Goal: Transaction & Acquisition: Purchase product/service

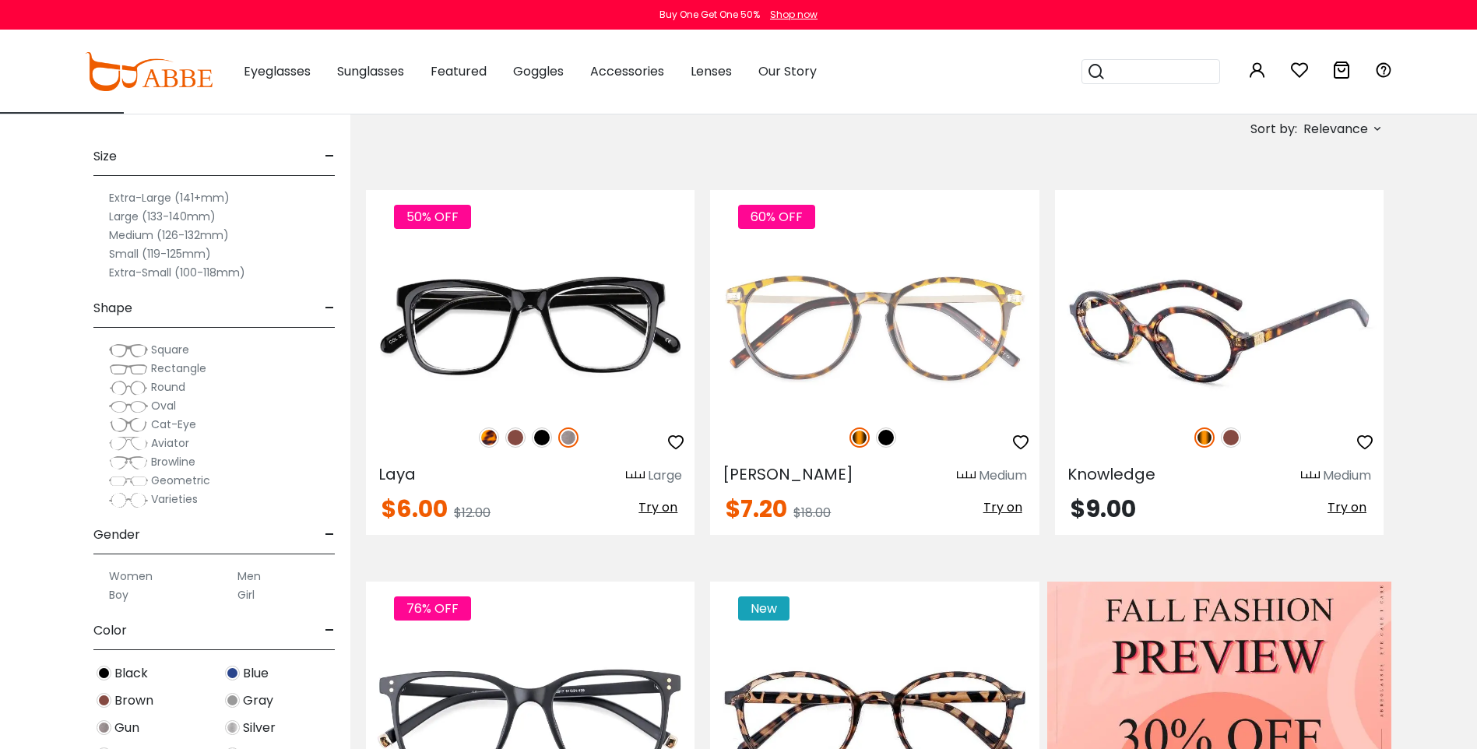
scroll to position [156, 0]
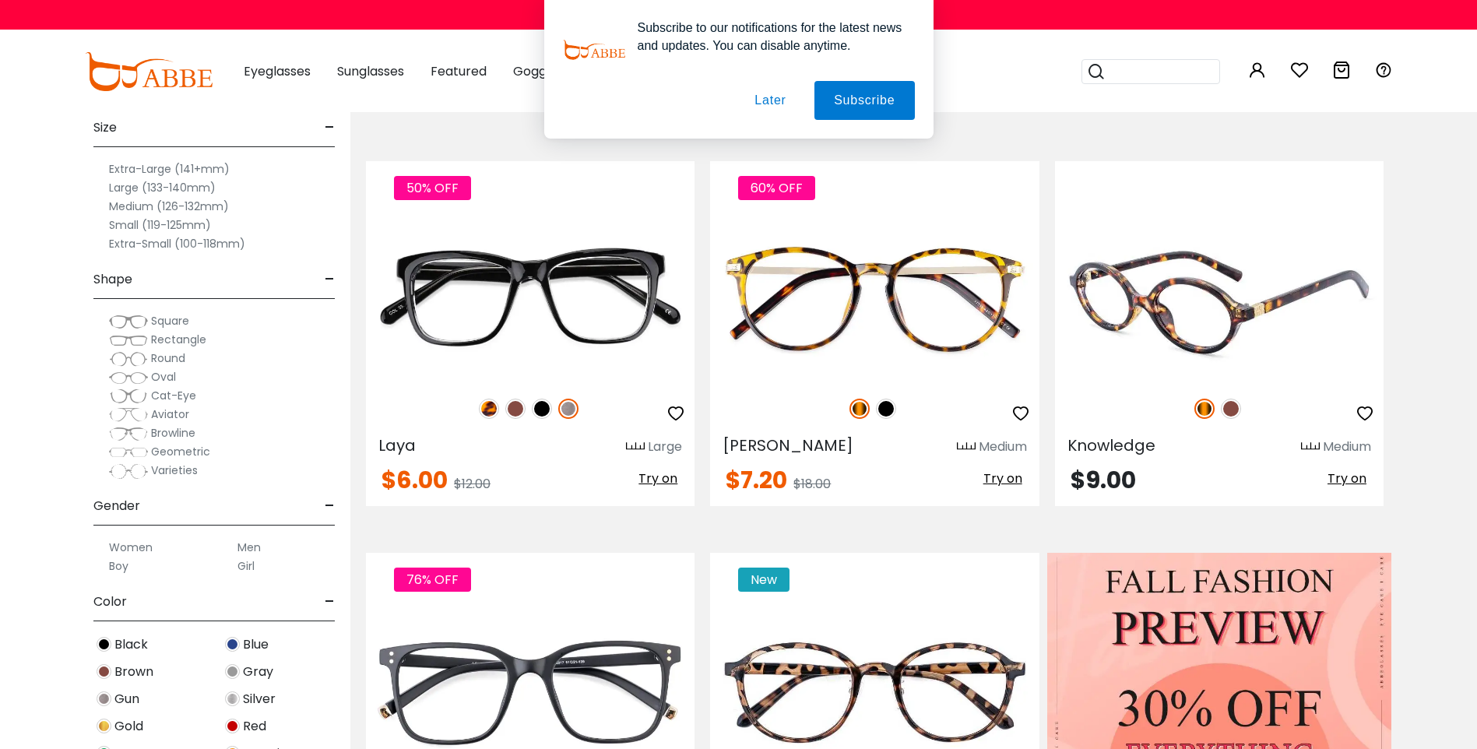
click at [1331, 487] on span "Try on" at bounding box center [1346, 478] width 39 height 18
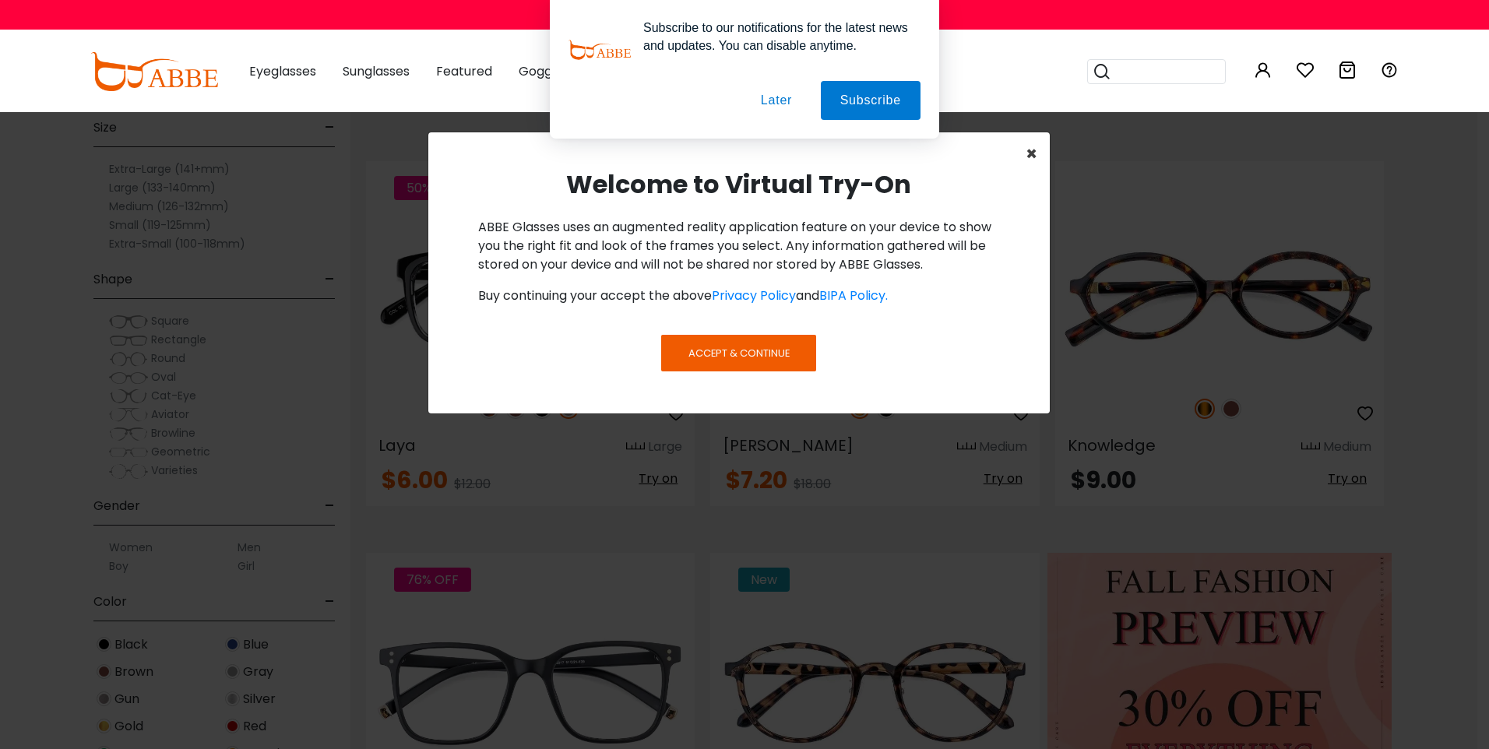
click at [1032, 151] on span "×" at bounding box center [1031, 154] width 12 height 26
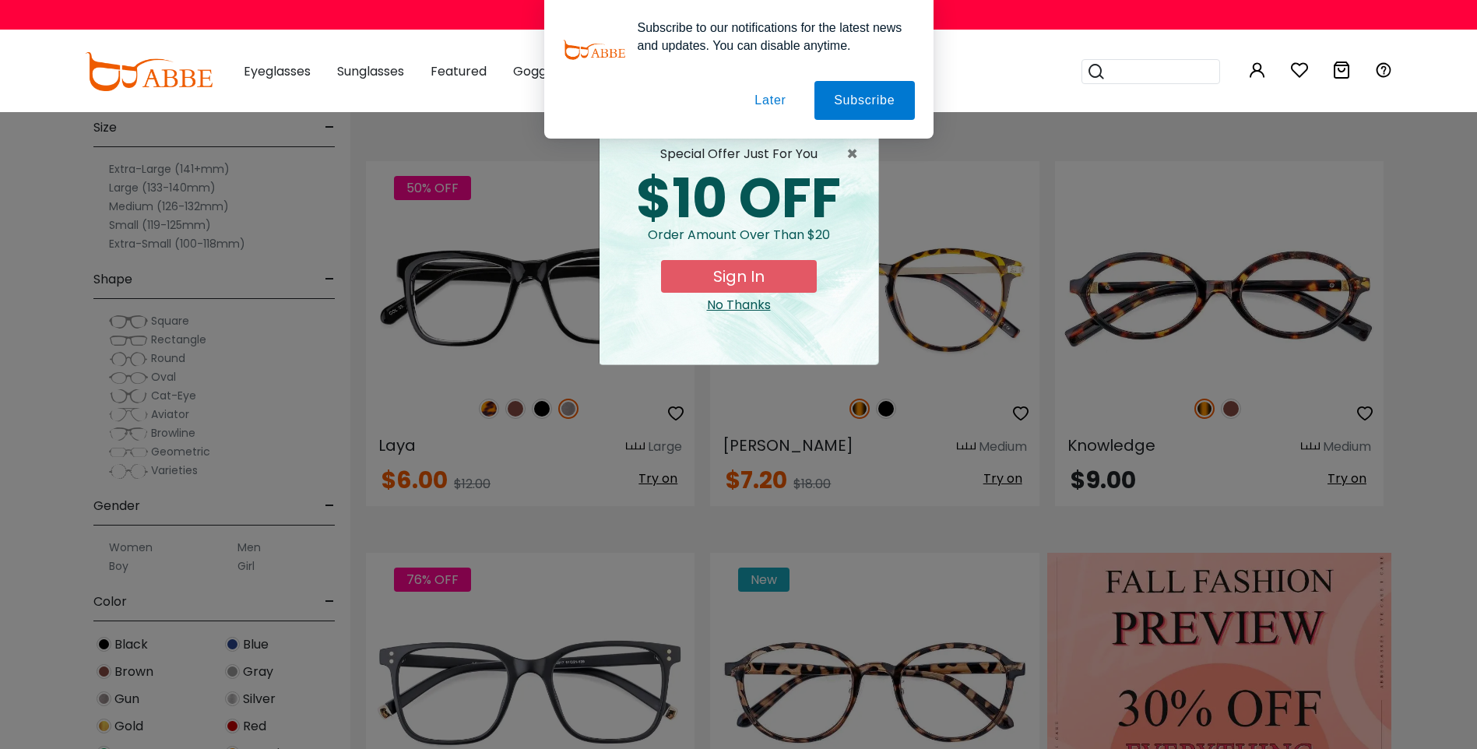
click at [1051, 211] on div "× special offer just for you $10 OFF Order amount over than $20 Sign In No Than…" at bounding box center [738, 374] width 1477 height 749
drag, startPoint x: 716, startPoint y: 359, endPoint x: 733, endPoint y: 359, distance: 17.1
click at [726, 315] on div "No Thanks" at bounding box center [739, 305] width 254 height 19
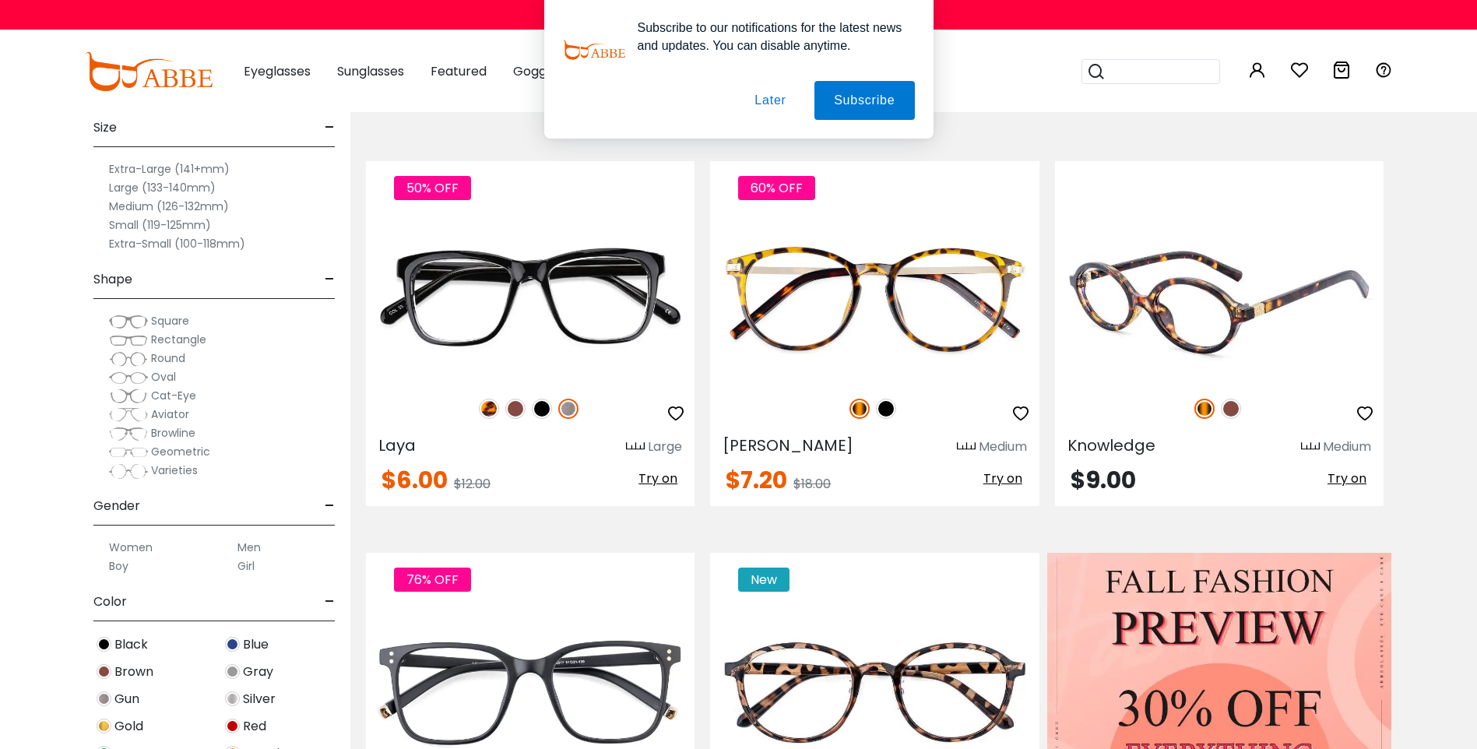
click at [1236, 381] on img at bounding box center [1219, 299] width 329 height 164
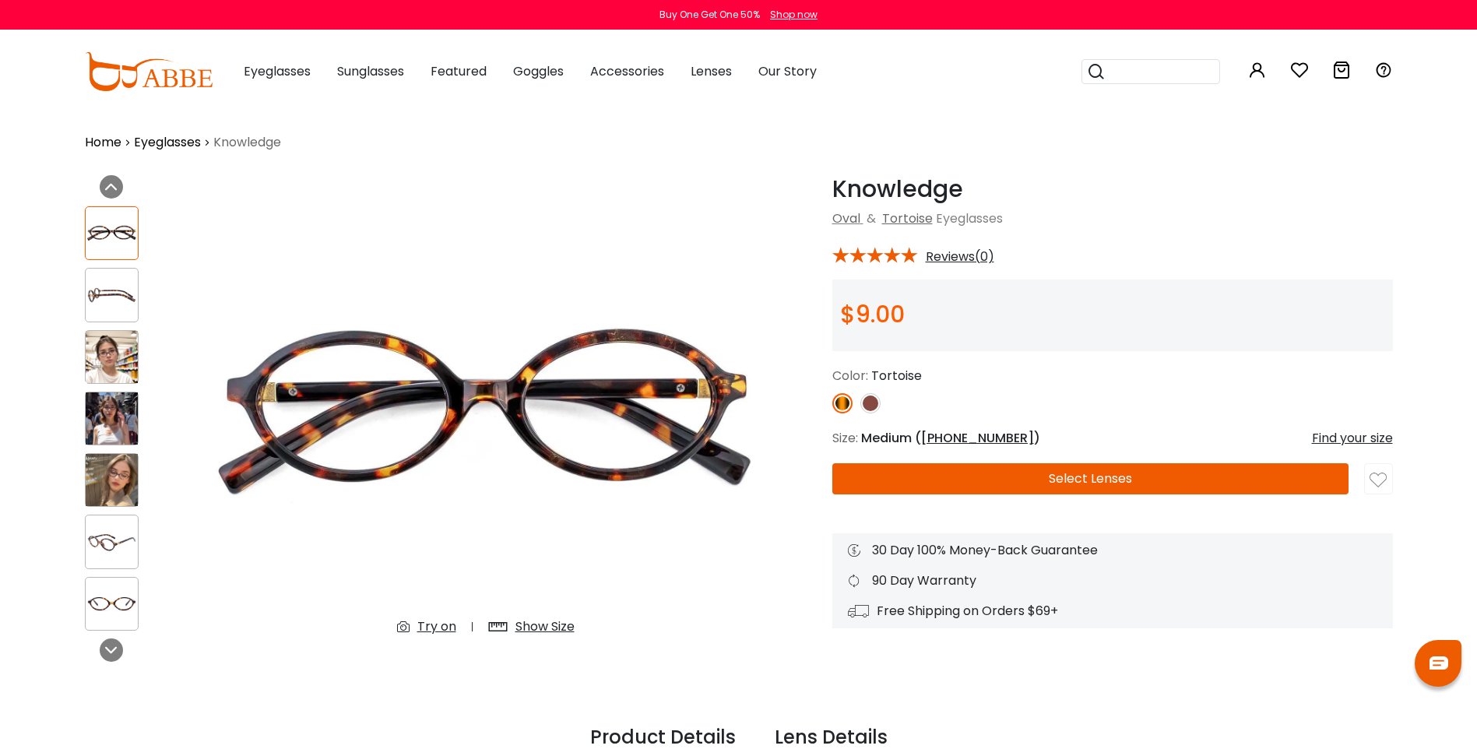
click at [103, 357] on img at bounding box center [112, 357] width 52 height 52
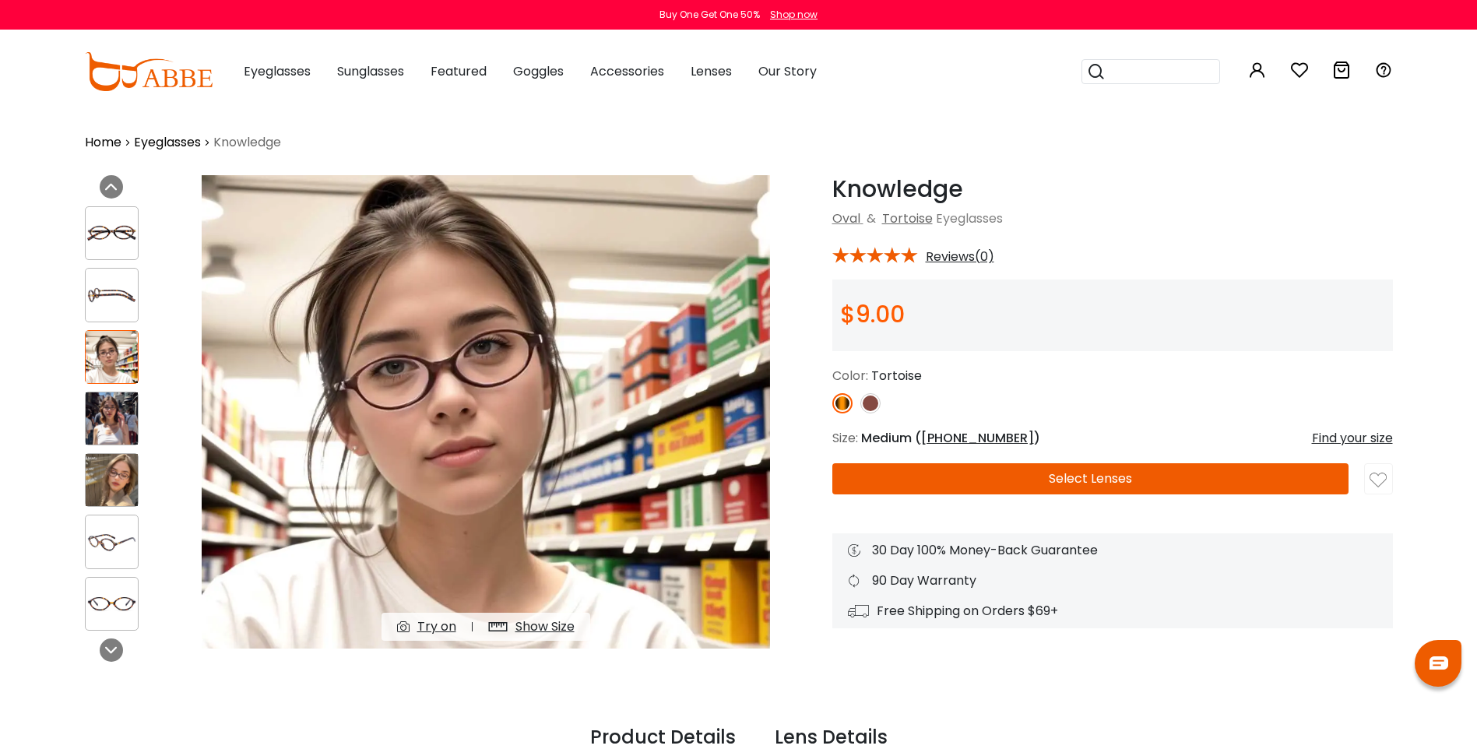
click at [121, 421] on img at bounding box center [112, 418] width 52 height 52
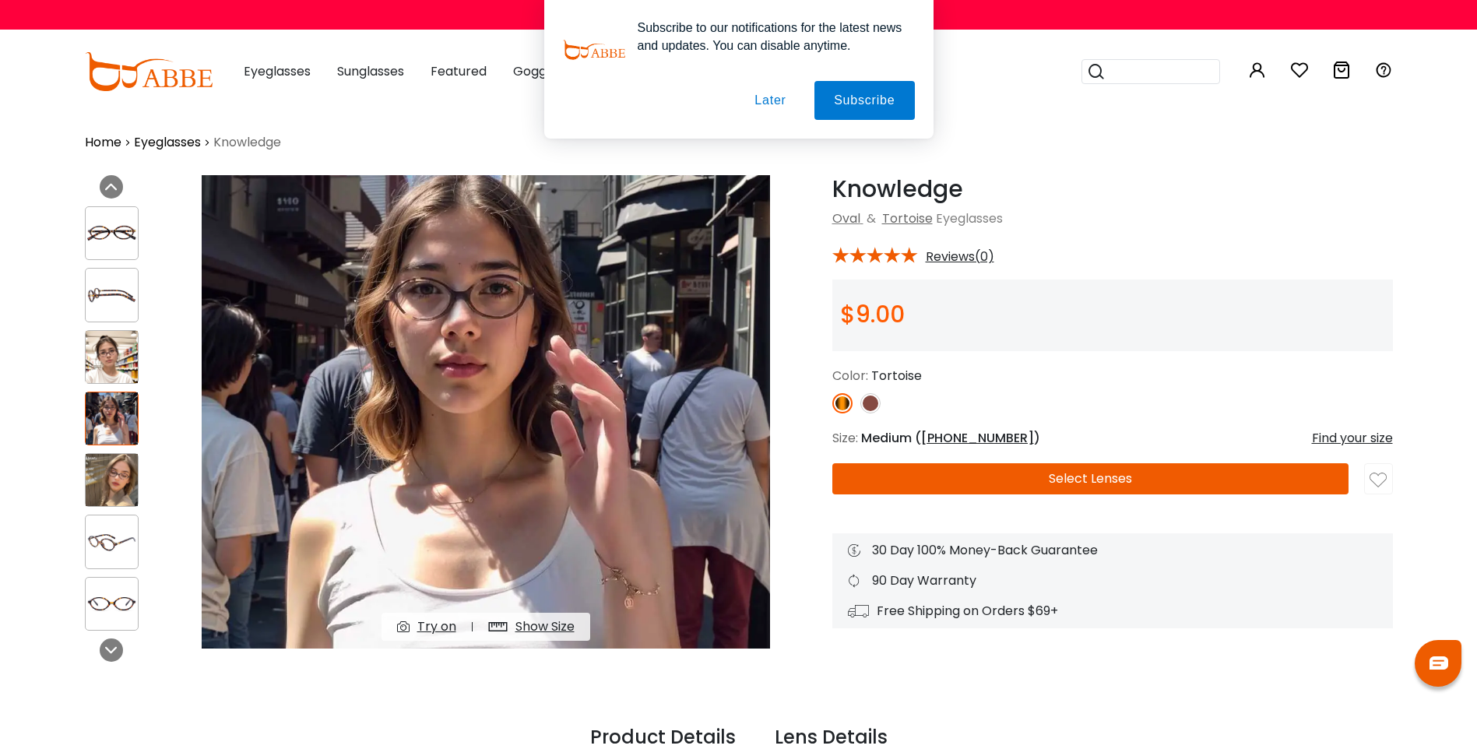
click at [114, 484] on img at bounding box center [112, 480] width 52 height 52
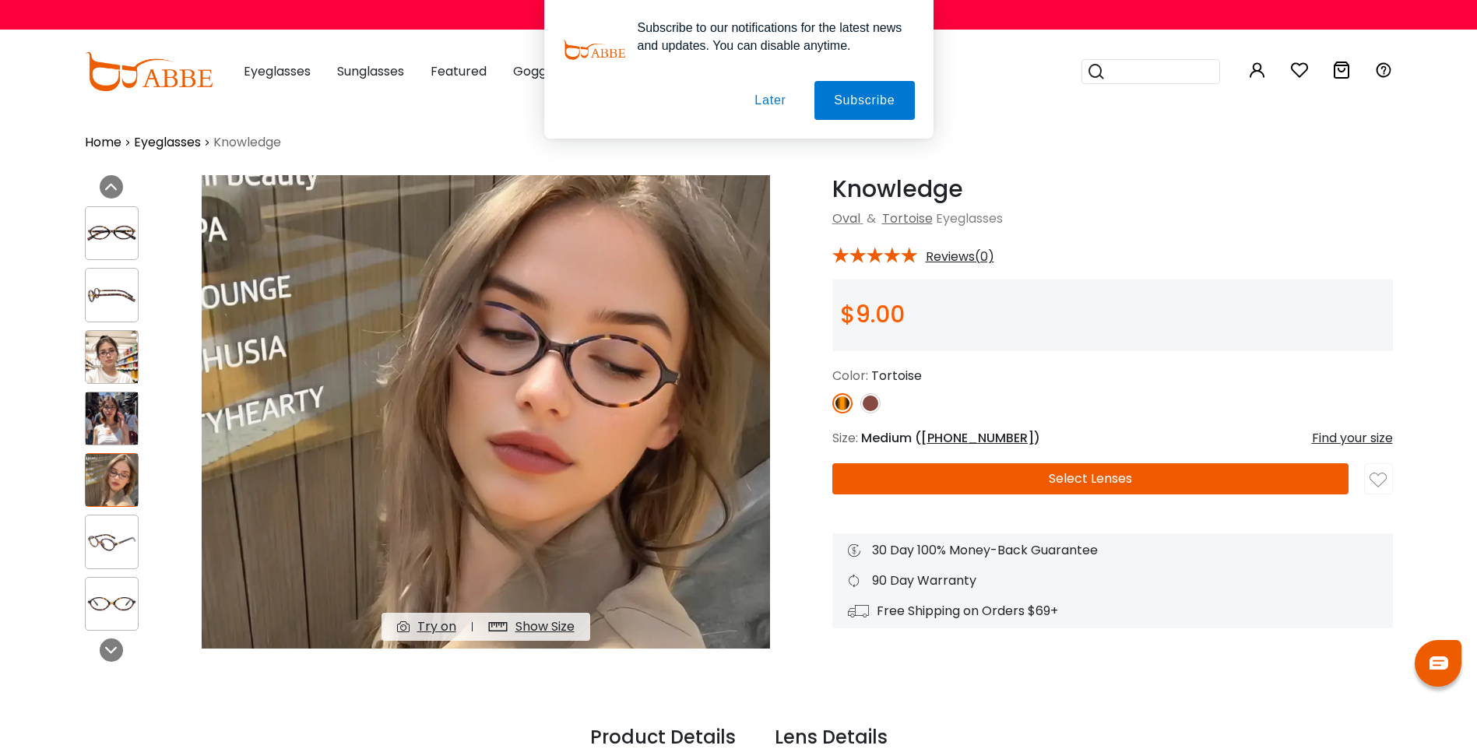
click at [107, 546] on img at bounding box center [112, 542] width 52 height 26
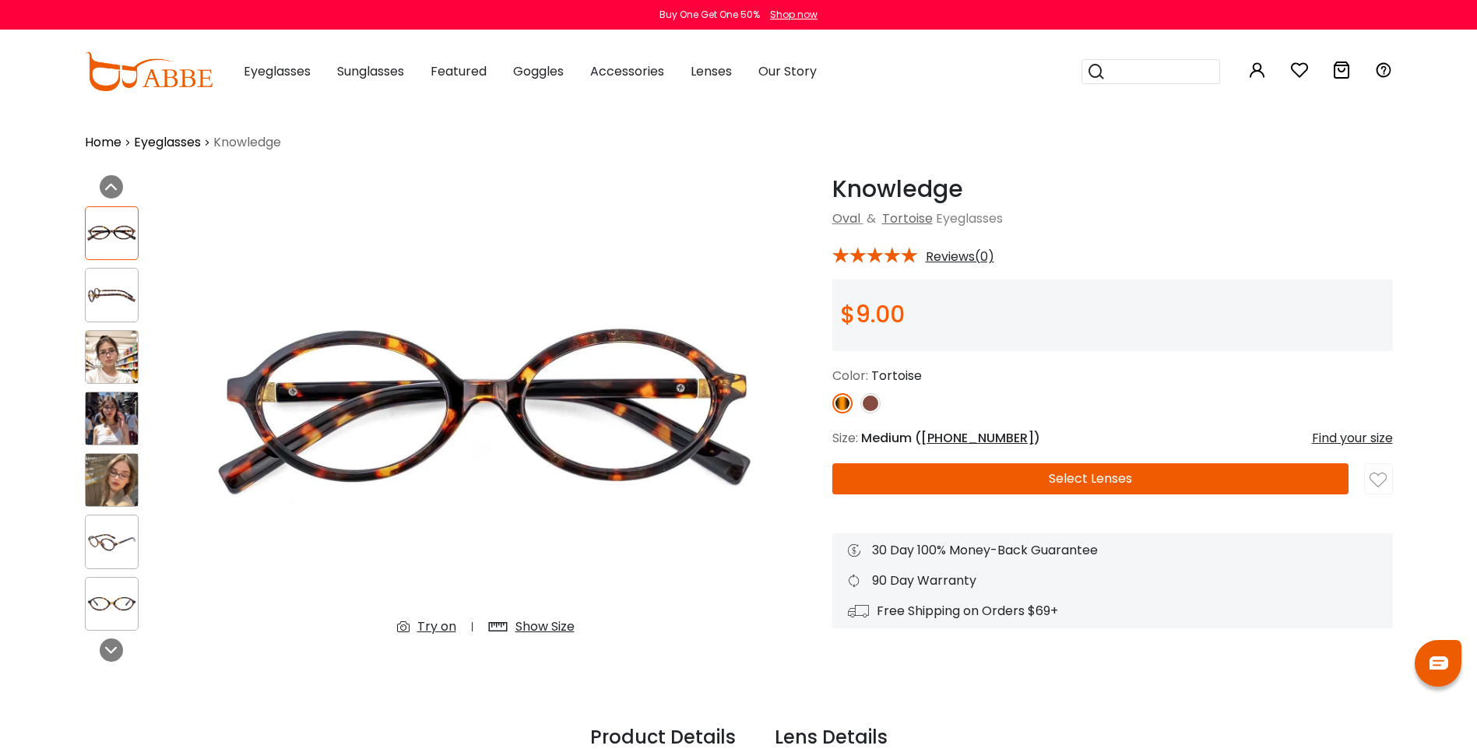
click at [117, 617] on img at bounding box center [112, 604] width 52 height 26
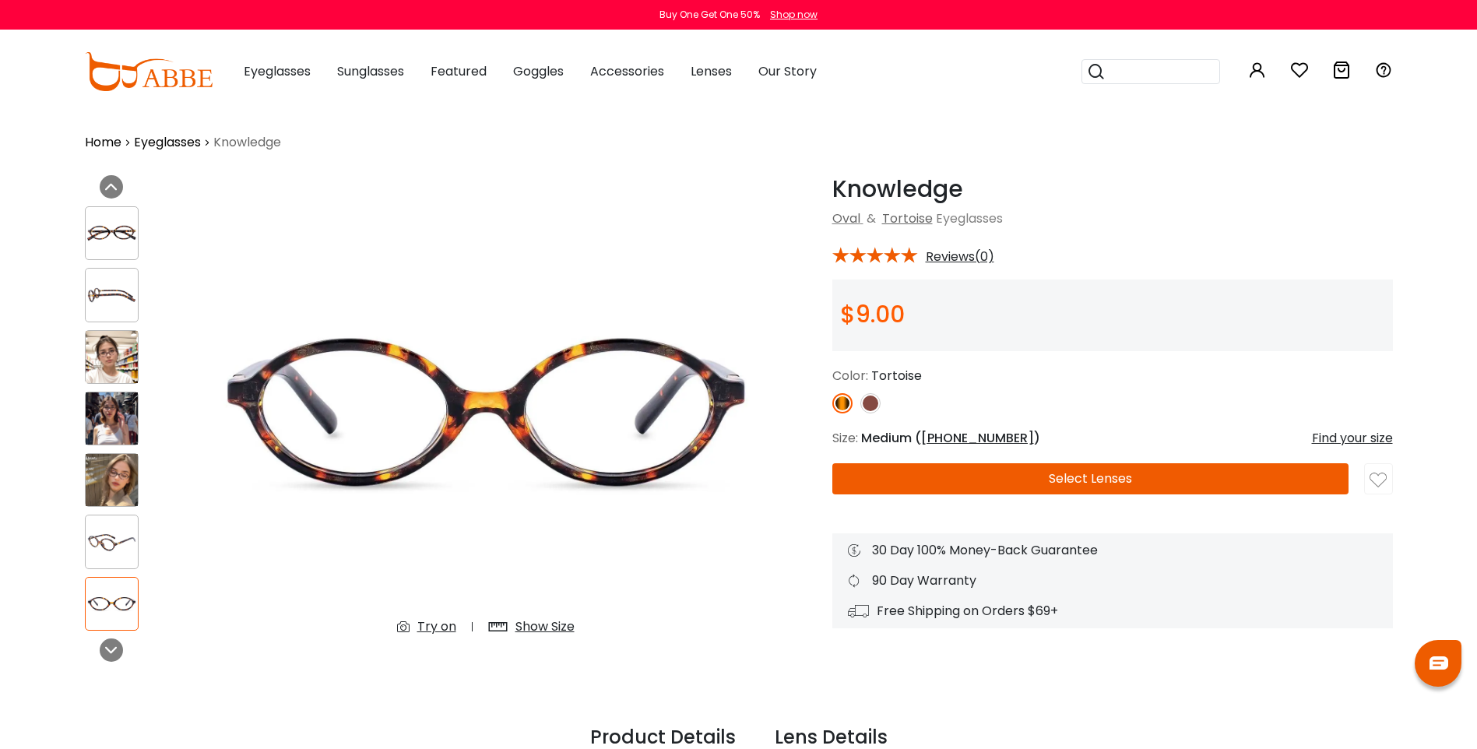
click at [118, 555] on img at bounding box center [112, 542] width 52 height 26
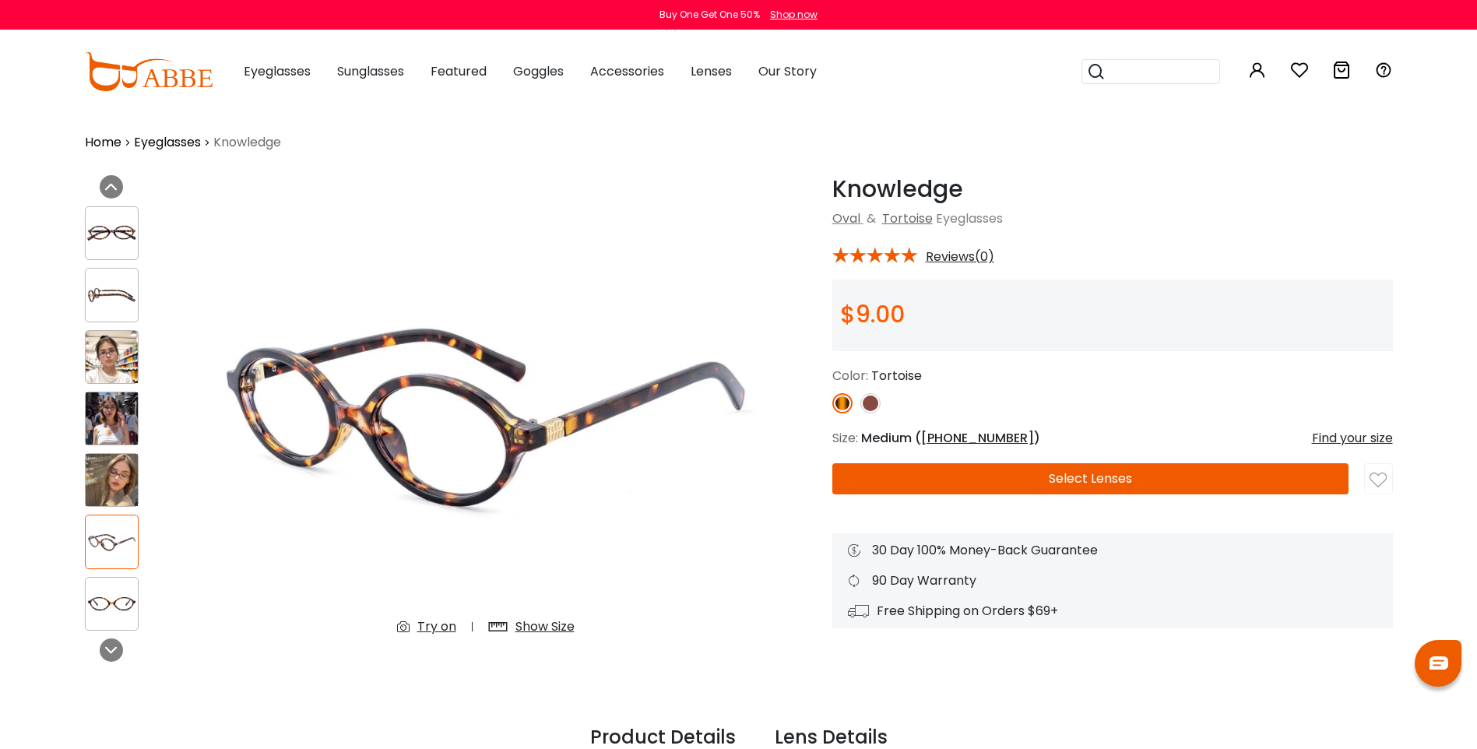
click at [119, 499] on img at bounding box center [112, 480] width 52 height 52
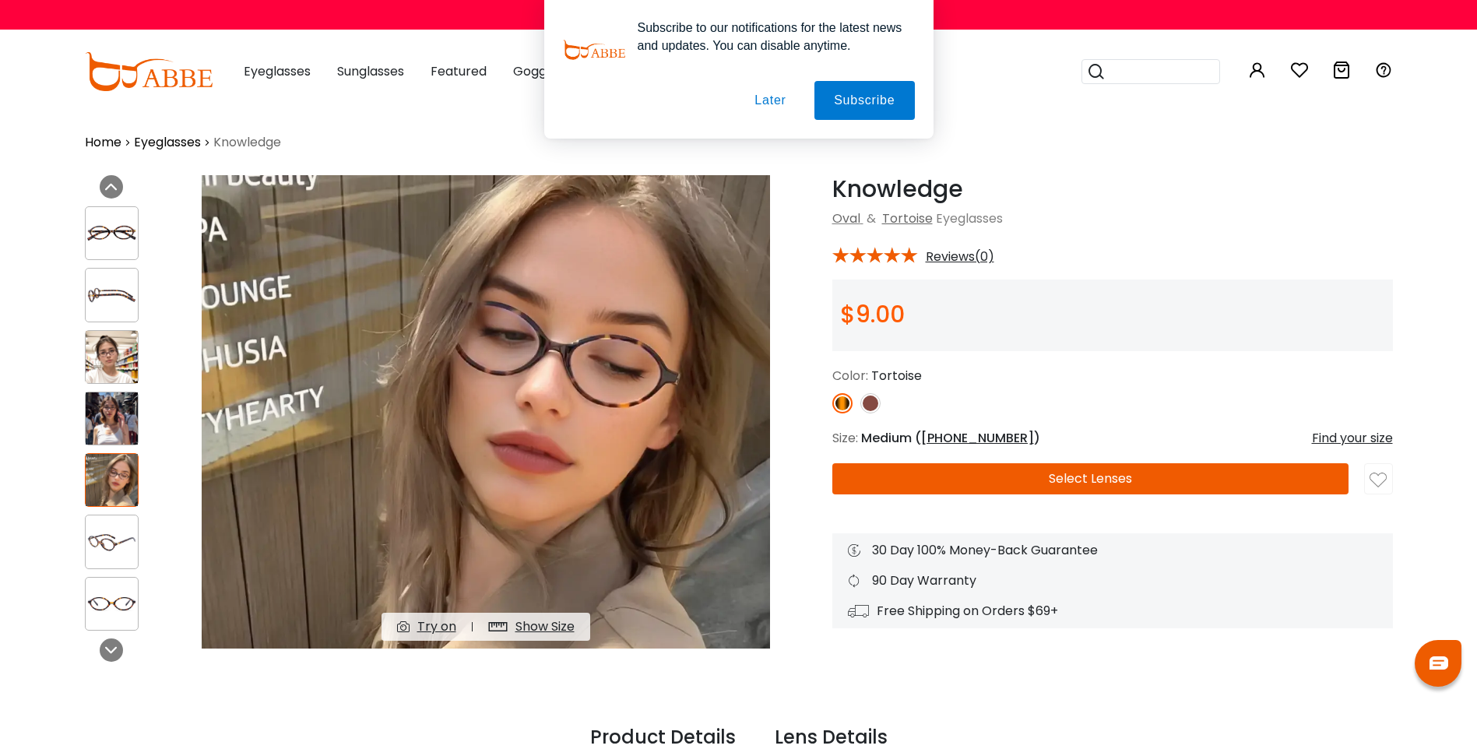
click at [120, 436] on img at bounding box center [112, 418] width 52 height 52
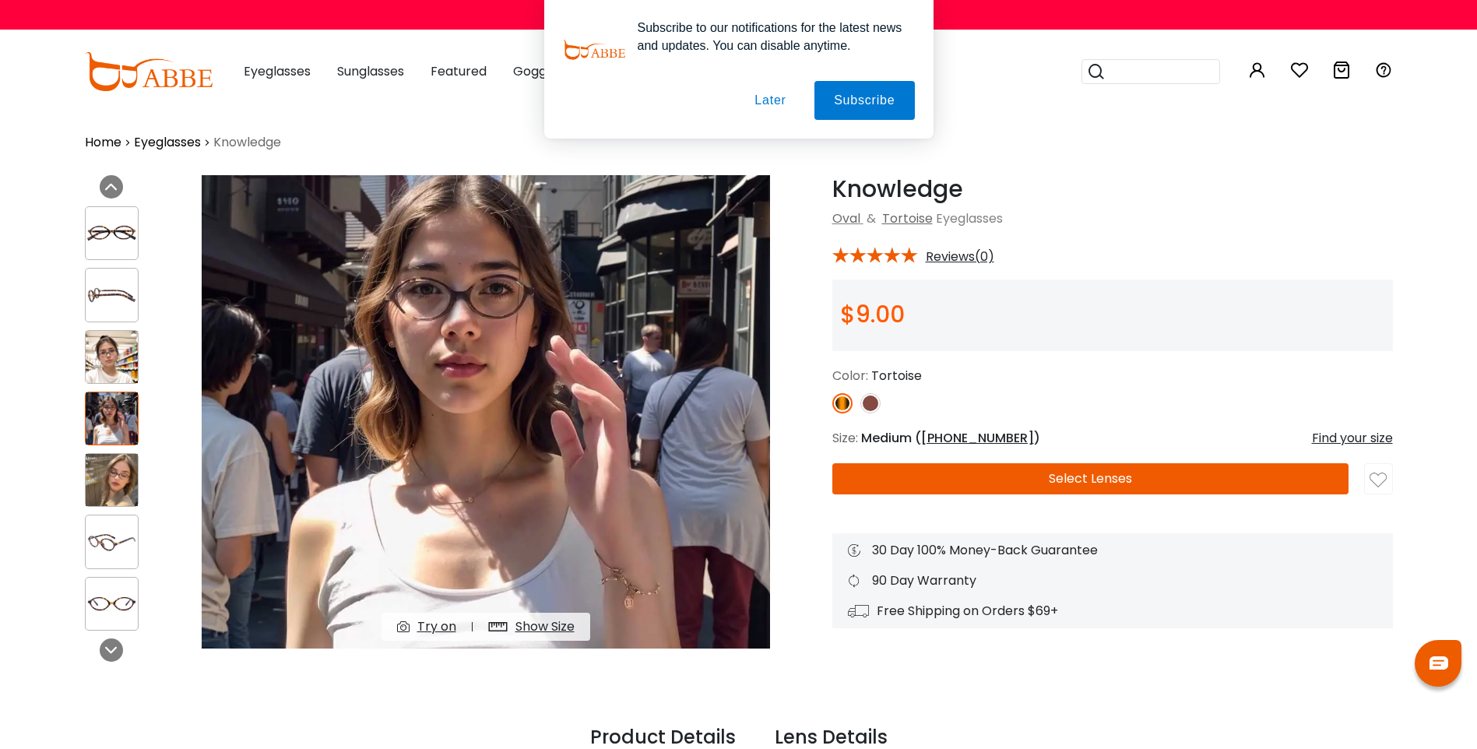
click at [107, 358] on img at bounding box center [112, 357] width 52 height 52
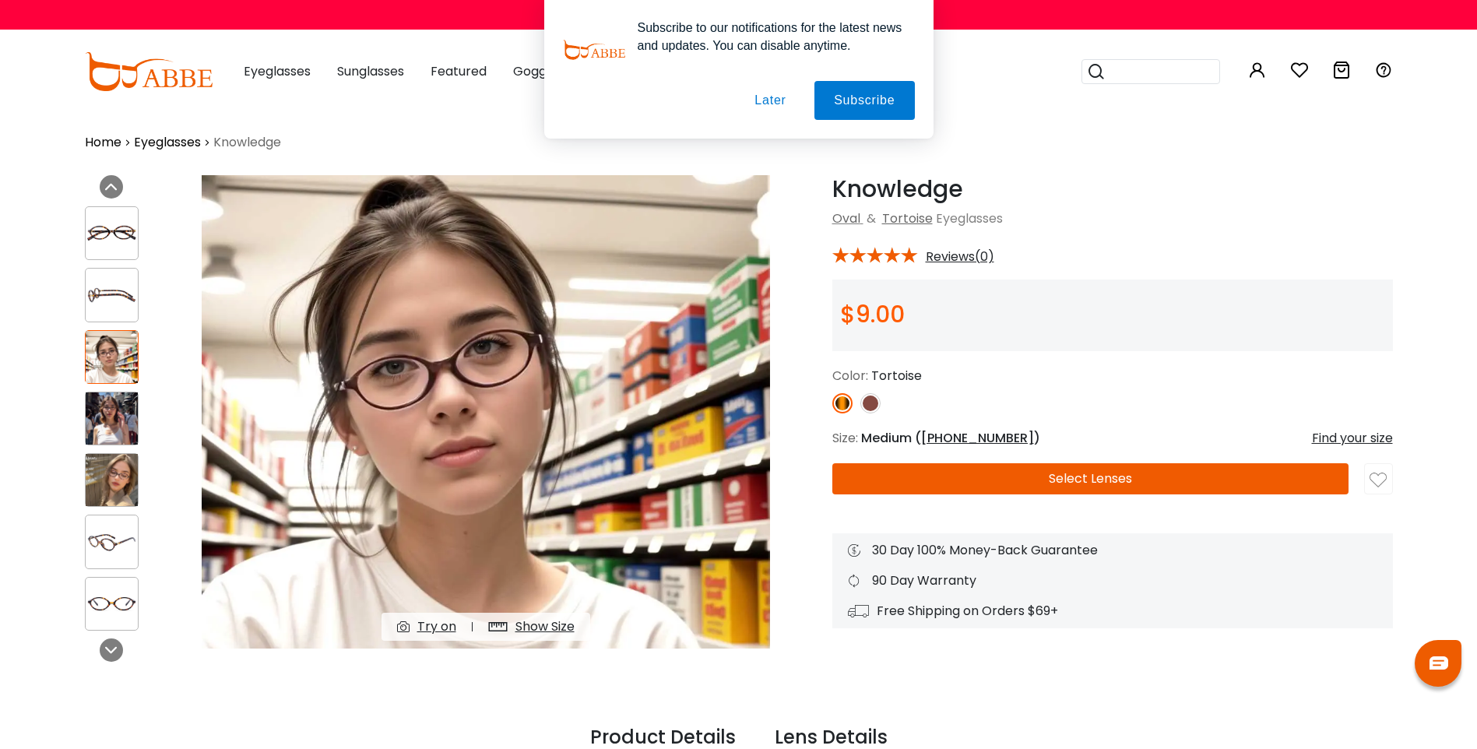
click at [108, 318] on div at bounding box center [112, 295] width 54 height 54
click at [115, 247] on img at bounding box center [112, 233] width 52 height 26
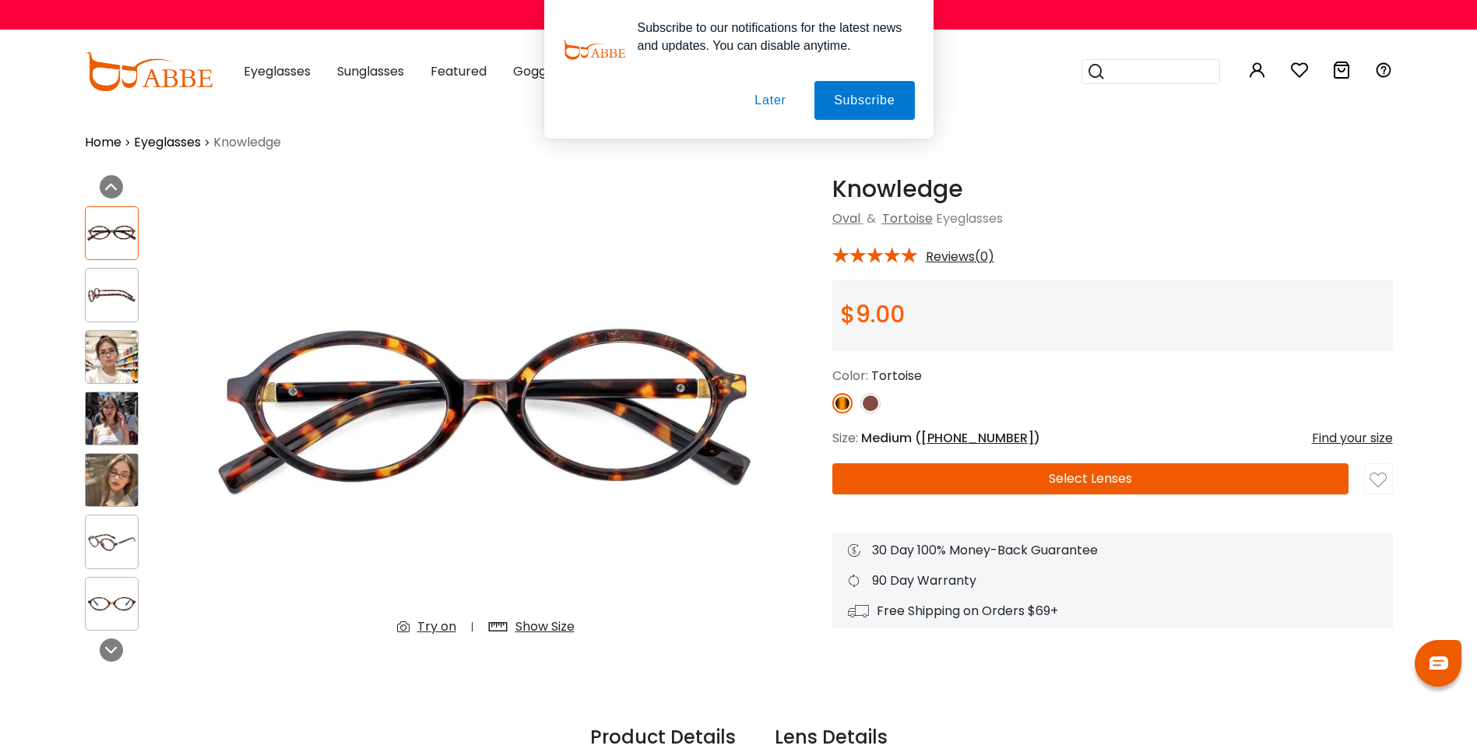
click at [116, 303] on img at bounding box center [112, 295] width 52 height 26
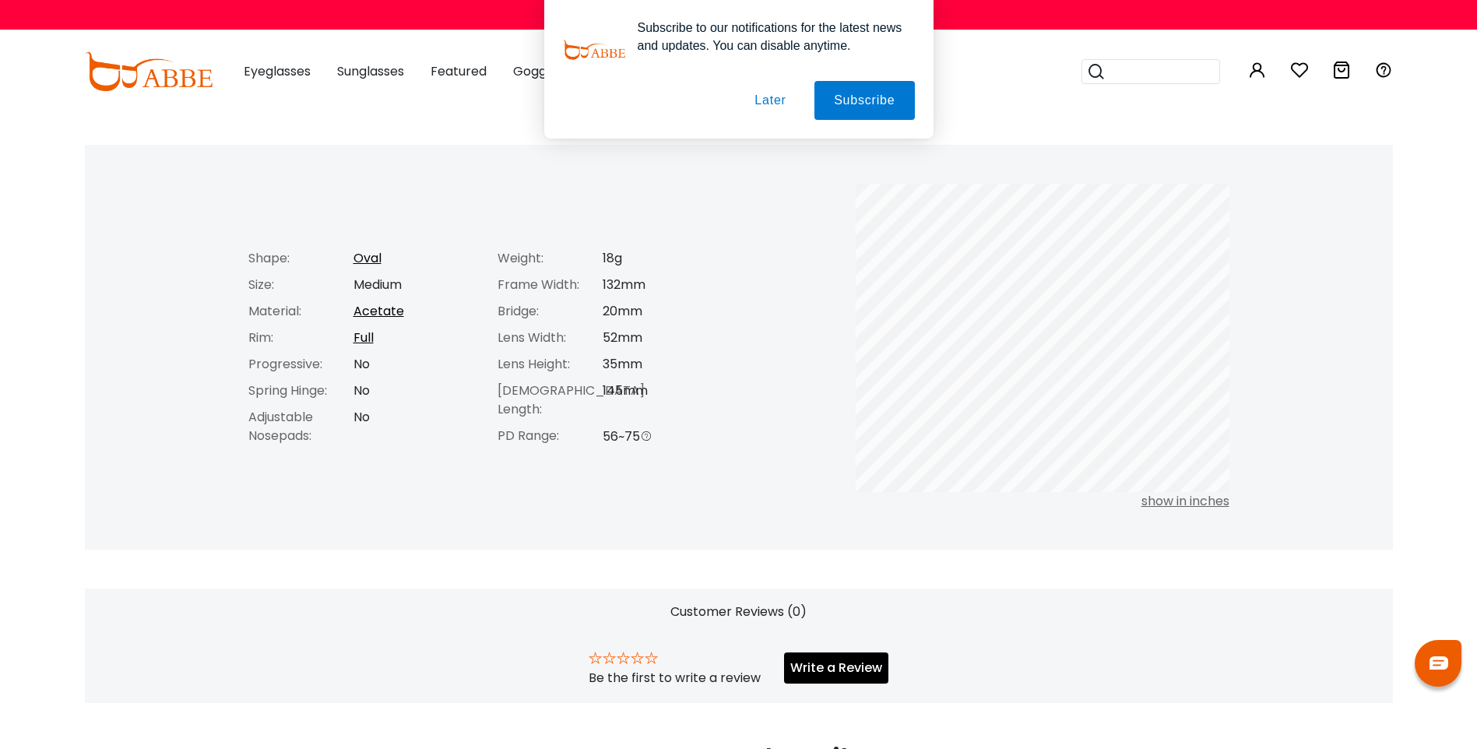
scroll to position [623, 0]
